Goal: Find specific page/section: Find specific page/section

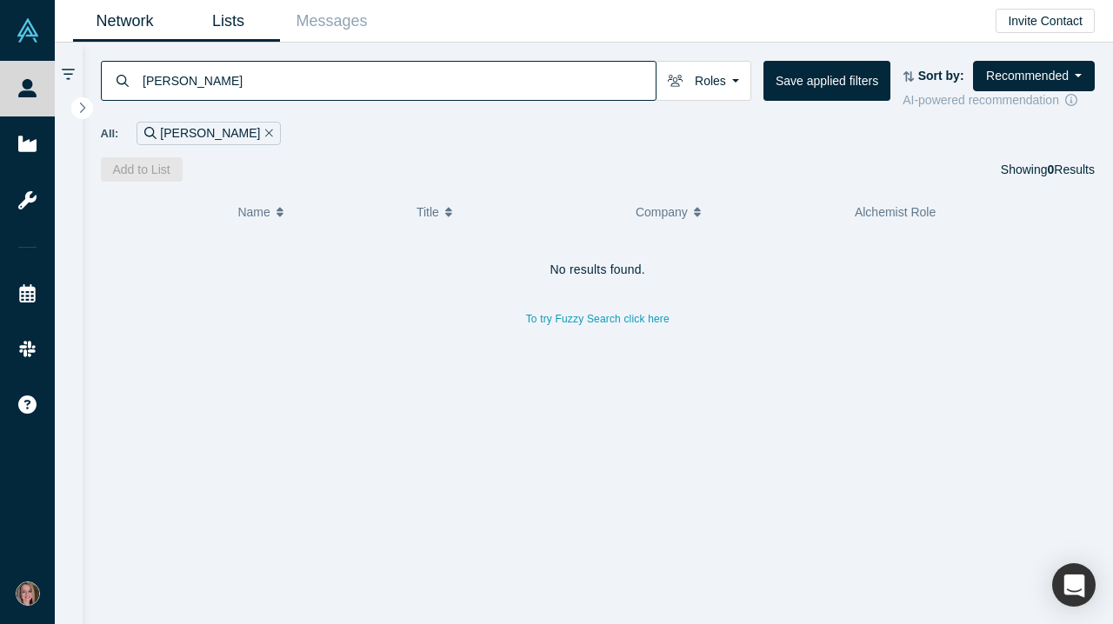
type input "[PERSON_NAME]"
click at [242, 28] on link "Lists" at bounding box center [227, 21] width 103 height 41
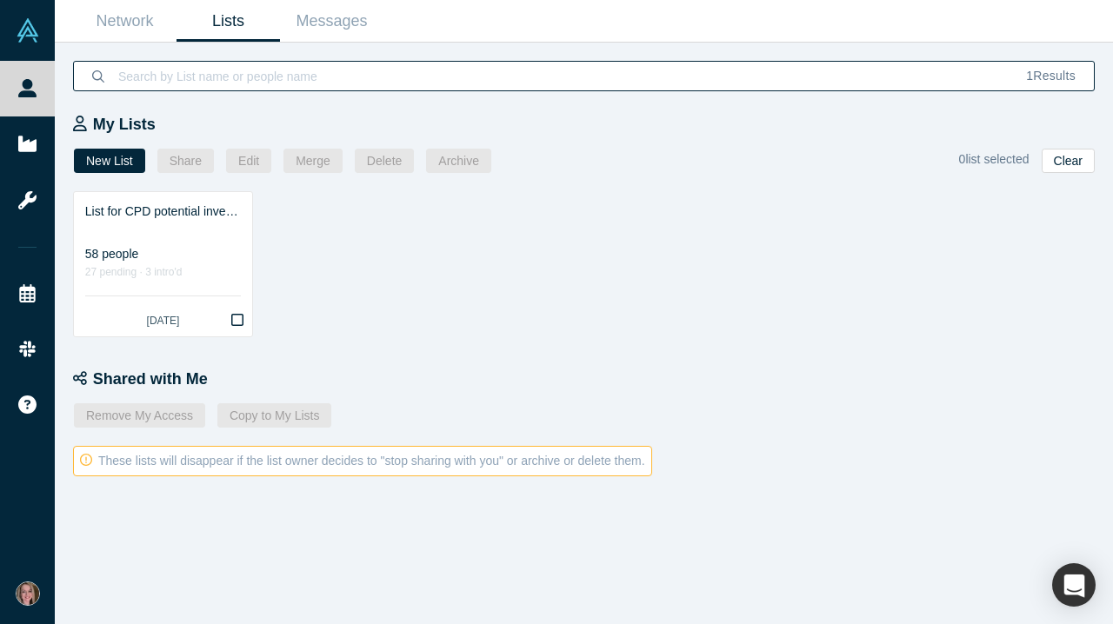
click at [398, 77] on input at bounding box center [561, 76] width 891 height 41
click at [138, 31] on link "Network" at bounding box center [124, 21] width 103 height 41
